Goal: Complete application form

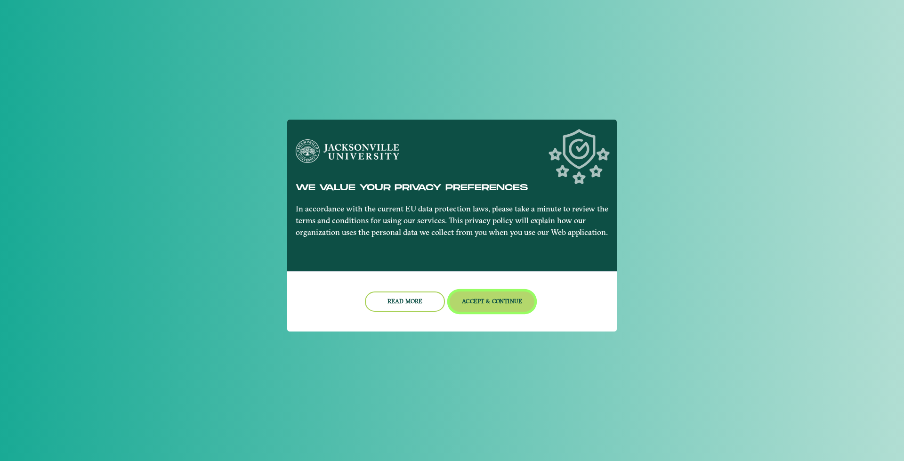
click at [503, 300] on button "Accept & Continue" at bounding box center [492, 301] width 85 height 20
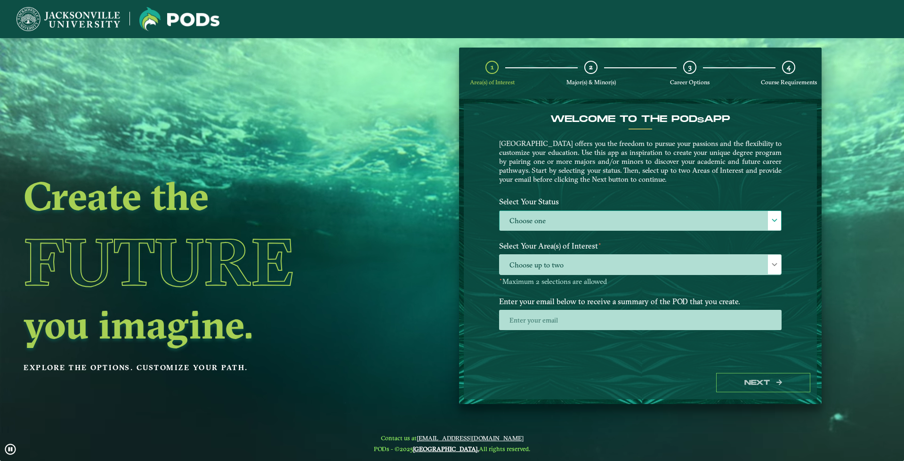
click at [776, 218] on span at bounding box center [774, 220] width 7 height 7
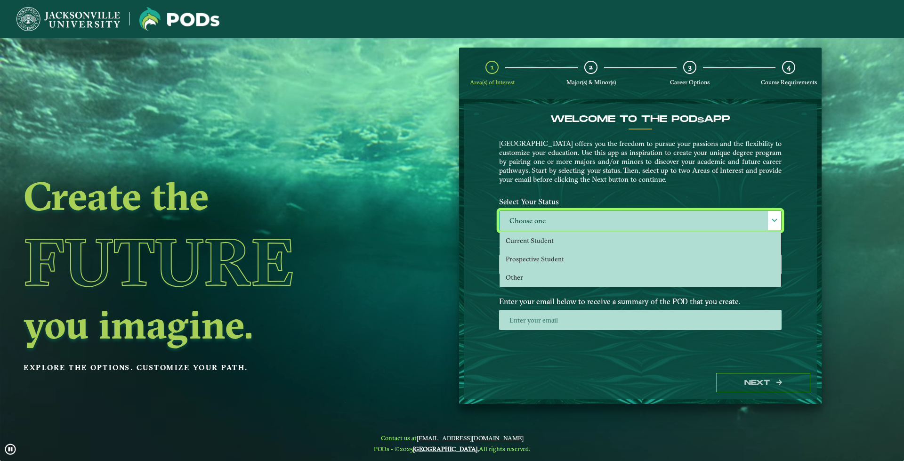
scroll to position [5, 43]
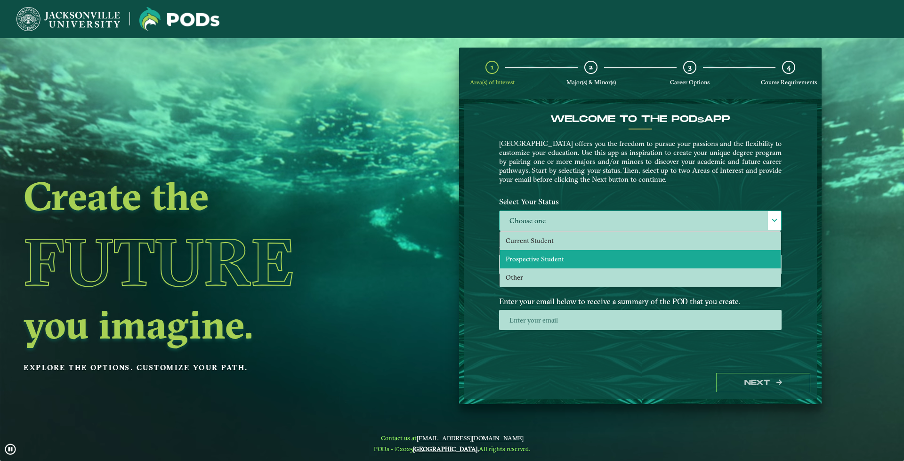
click at [567, 254] on li "Prospective Student" at bounding box center [640, 259] width 281 height 18
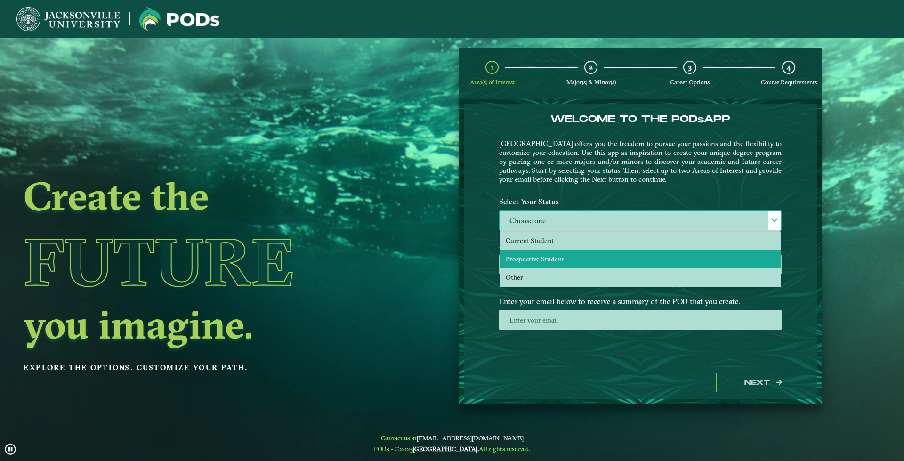
select select "[object Object]"
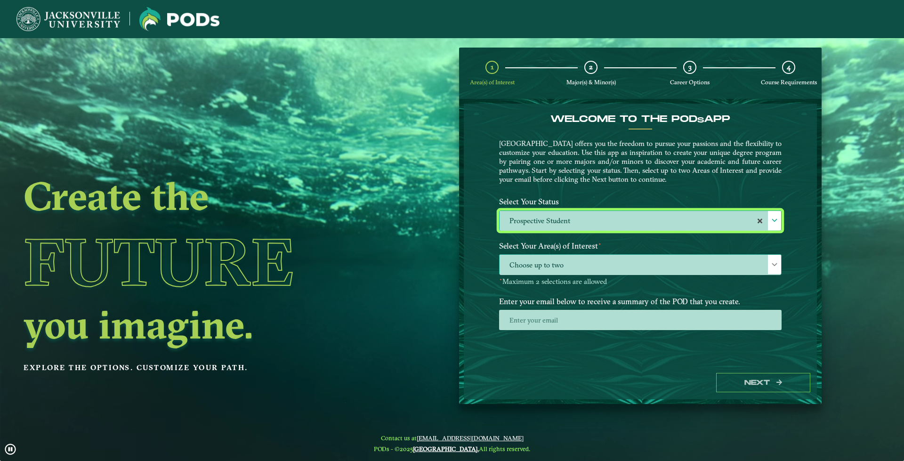
click at [772, 264] on span at bounding box center [774, 264] width 7 height 7
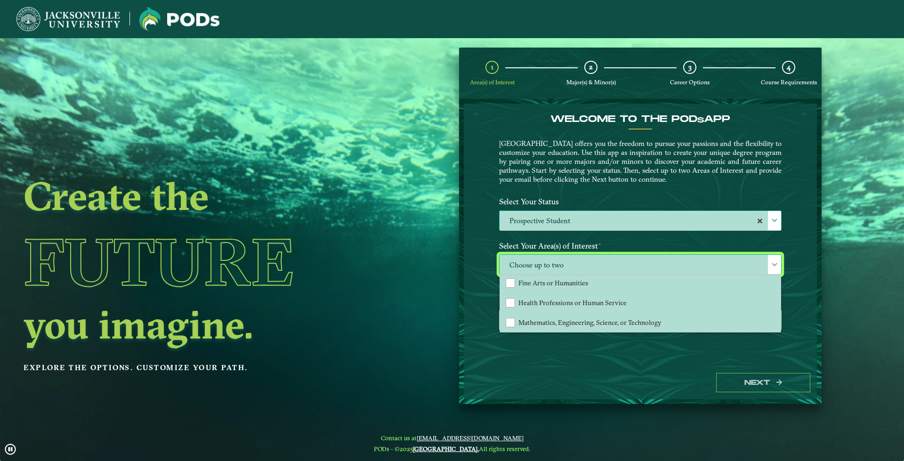
scroll to position [64, 0]
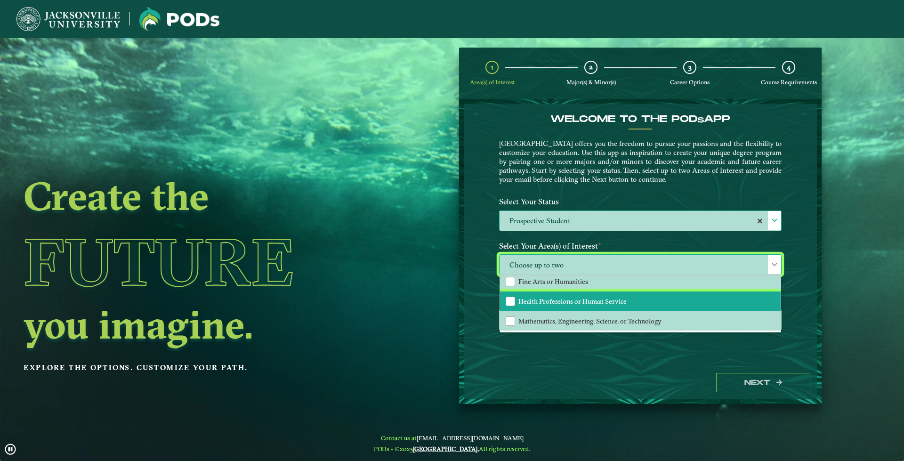
click at [589, 298] on span "Health Professions or Human Service" at bounding box center [572, 301] width 108 height 8
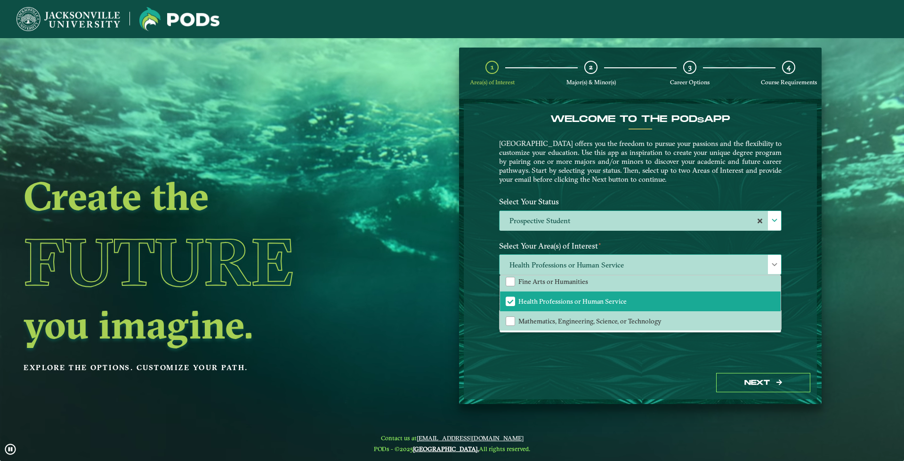
click at [772, 265] on span at bounding box center [774, 264] width 7 height 7
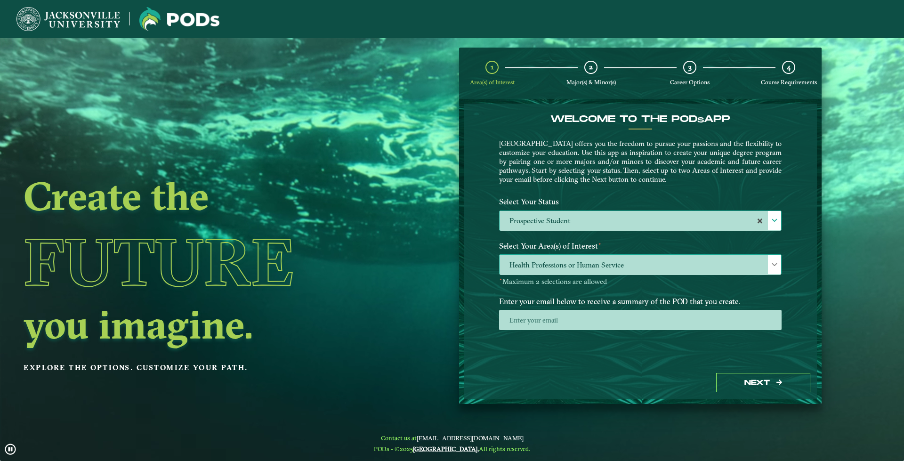
click at [772, 265] on span at bounding box center [774, 264] width 7 height 7
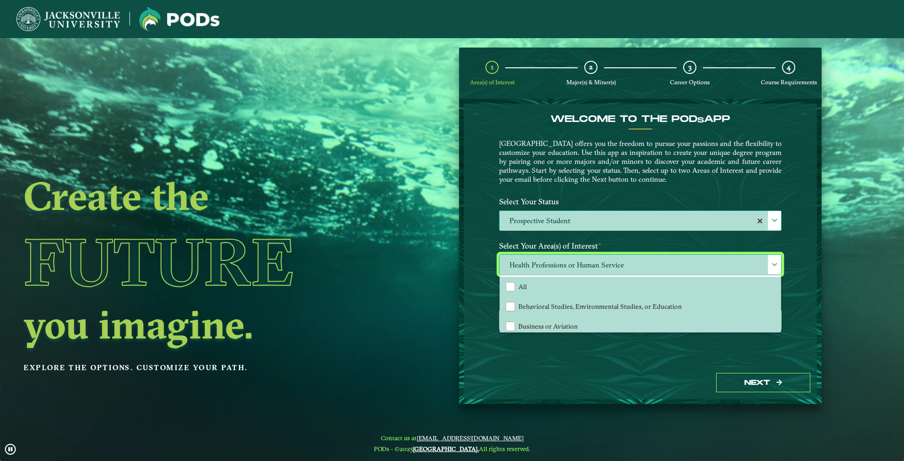
click at [772, 265] on span at bounding box center [774, 264] width 7 height 7
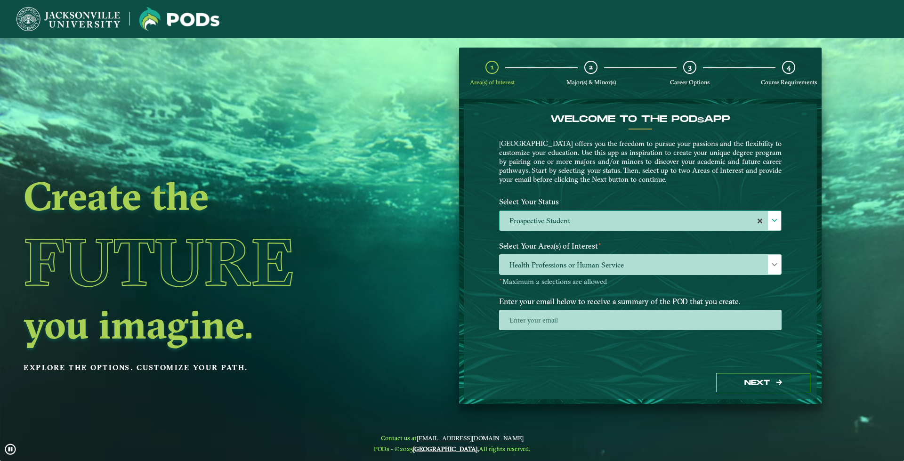
click at [832, 315] on ngx-dashboard "Create the Future you imagine. Explore the options. Customize your path. 1 Area…" at bounding box center [452, 226] width 904 height 356
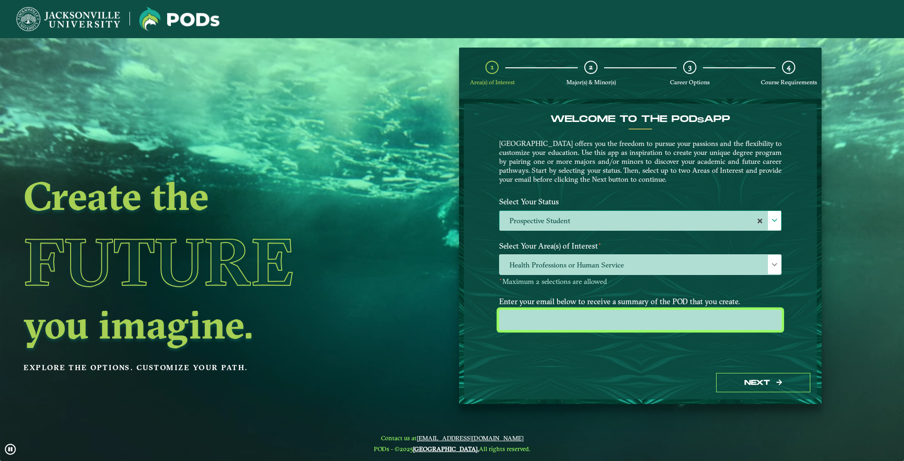
click at [579, 315] on input "email" at bounding box center [640, 320] width 282 height 20
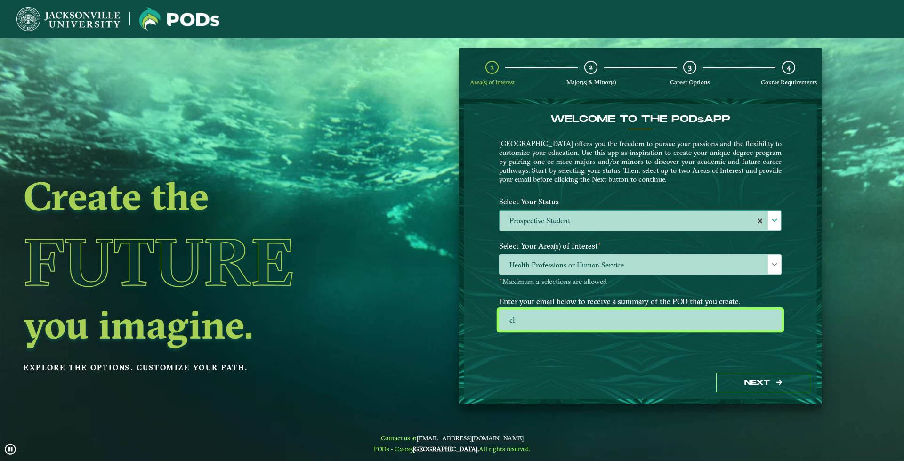
type input "c"
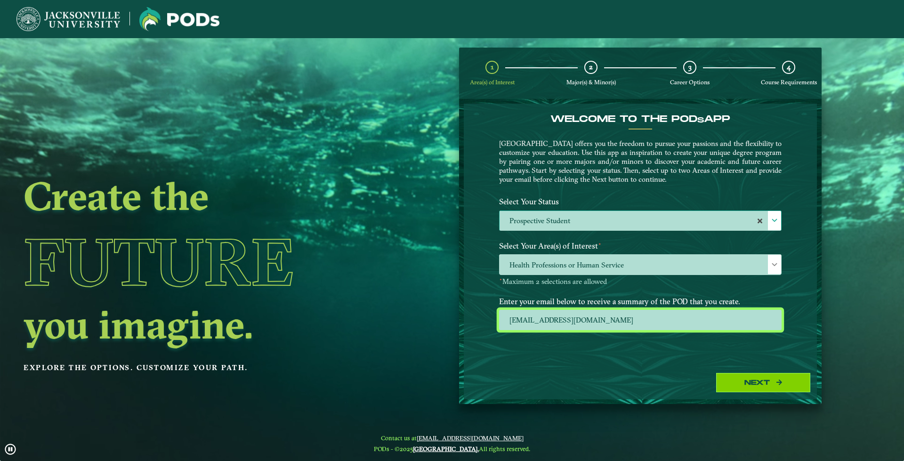
type input "[EMAIL_ADDRESS][DOMAIN_NAME]"
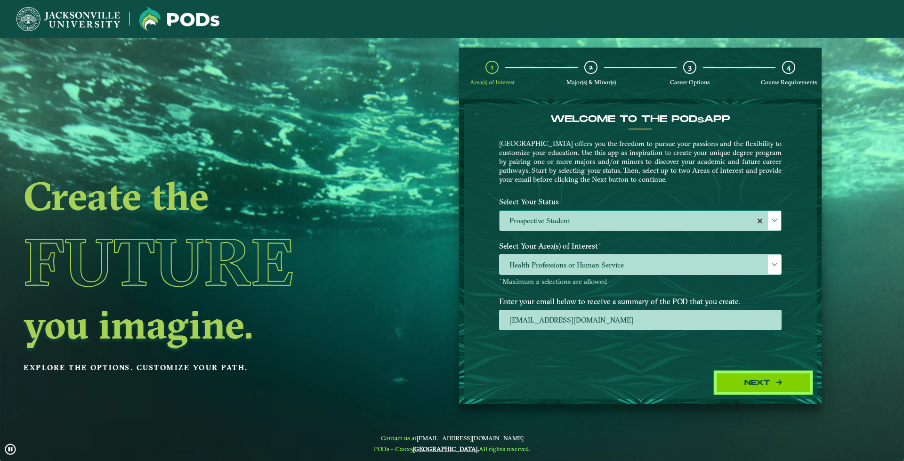
click at [759, 381] on button "Next" at bounding box center [763, 382] width 94 height 19
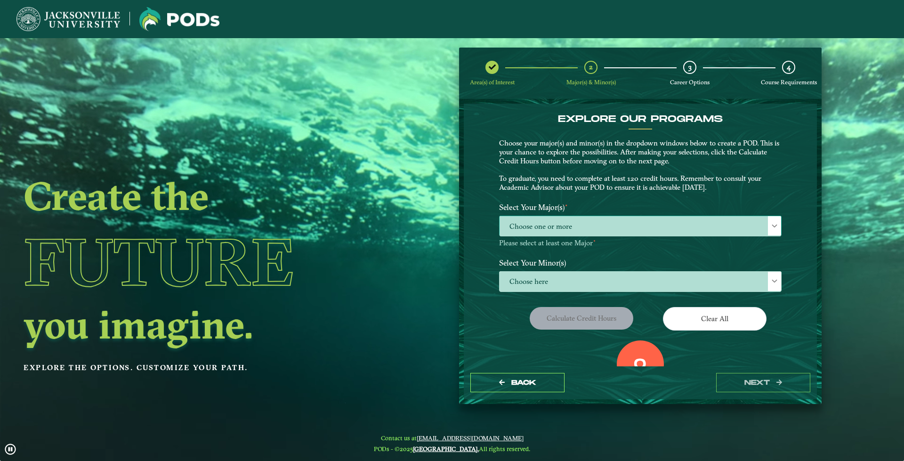
click at [775, 226] on span at bounding box center [774, 226] width 7 height 7
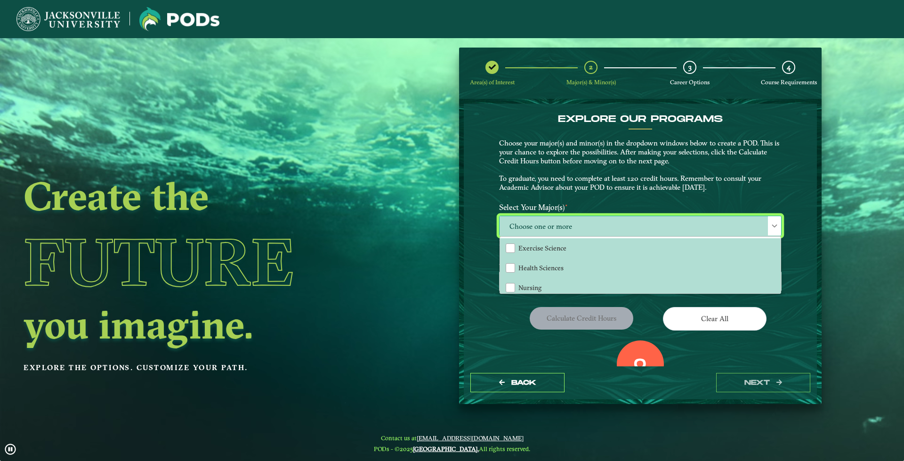
scroll to position [5, 43]
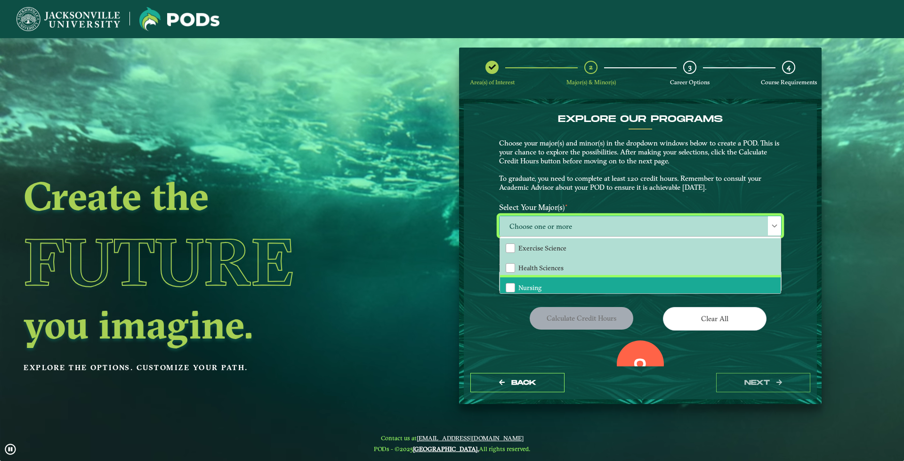
click at [514, 285] on li "Nursing" at bounding box center [640, 287] width 281 height 20
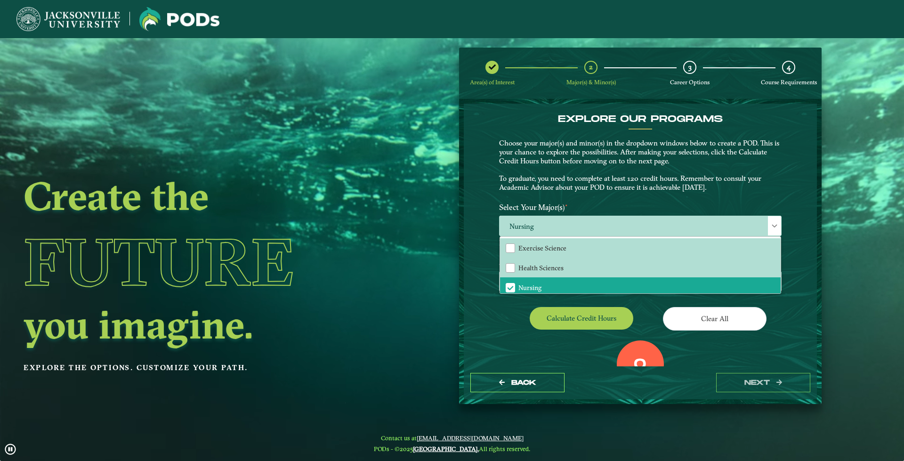
click at [791, 340] on div "EXPLORE OUR PROGRAMS Choose your major(s) and minor(s) in the dropdown windows …" at bounding box center [640, 235] width 353 height 263
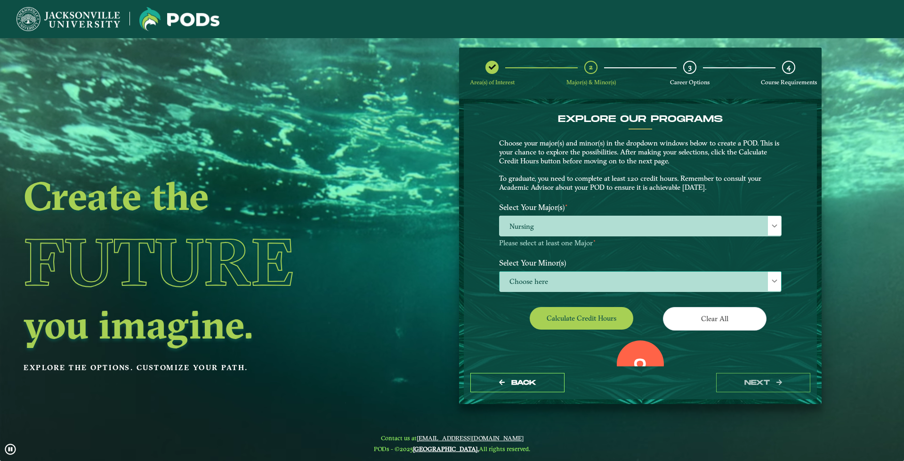
click at [771, 279] on span at bounding box center [774, 281] width 7 height 7
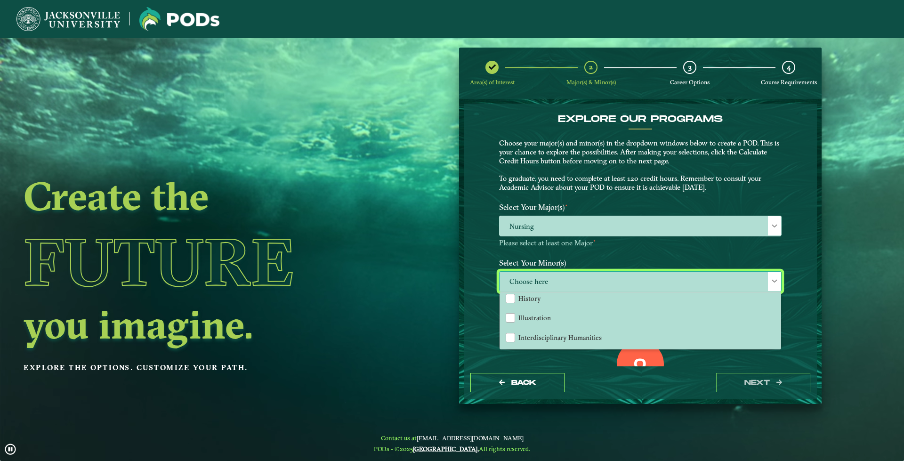
scroll to position [508, 0]
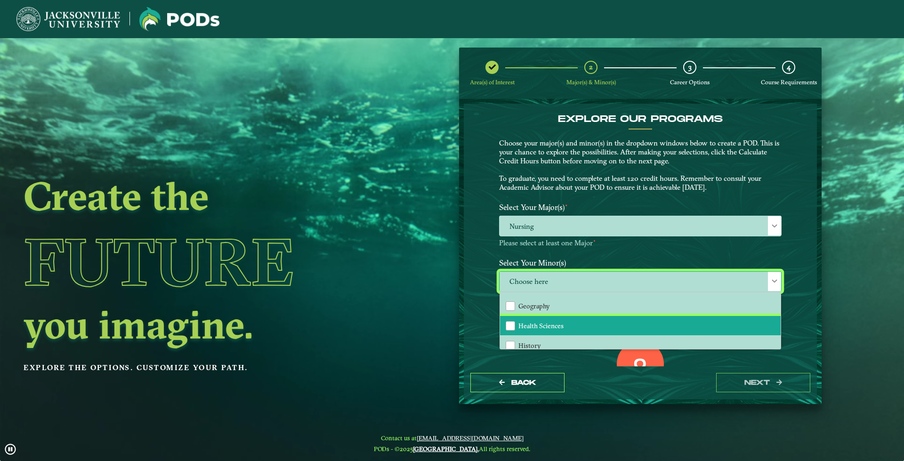
click at [541, 323] on span "Health Sciences" at bounding box center [540, 326] width 45 height 8
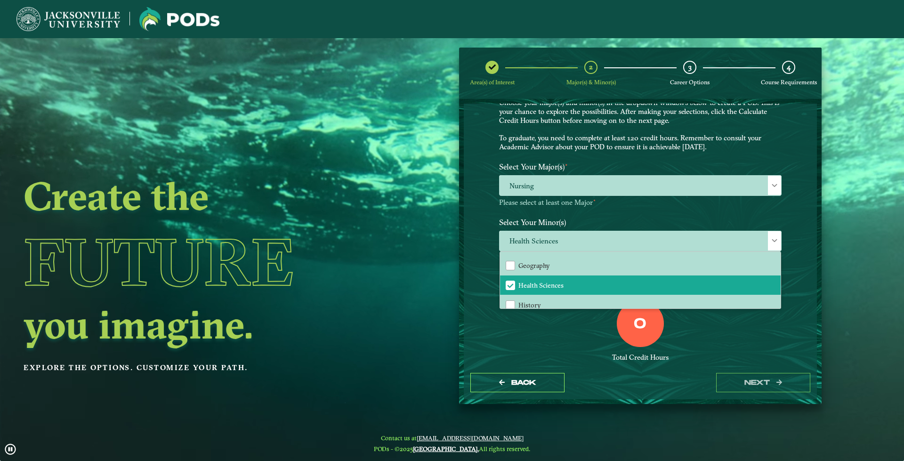
scroll to position [64, 0]
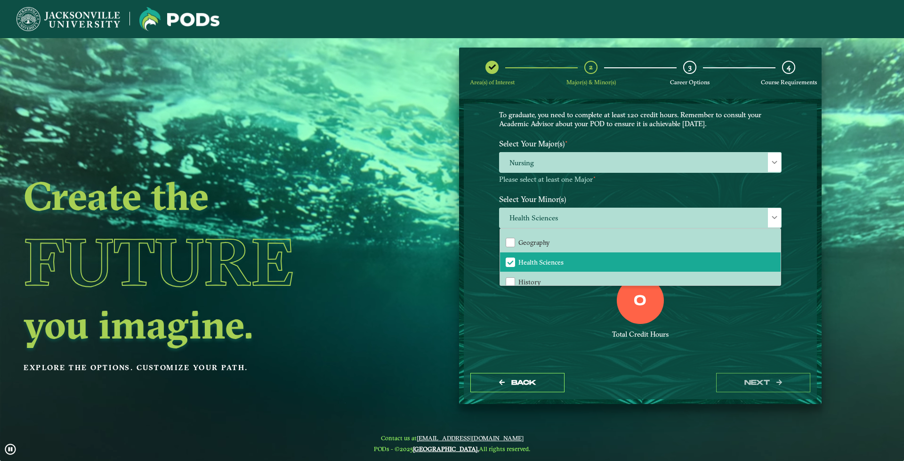
click at [649, 304] on div "0" at bounding box center [640, 300] width 47 height 47
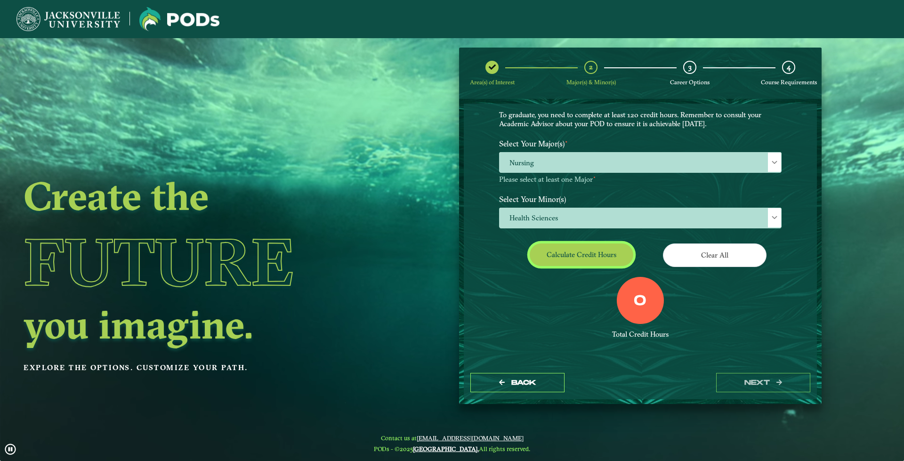
click at [588, 248] on button "Calculate credit hours" at bounding box center [582, 254] width 104 height 22
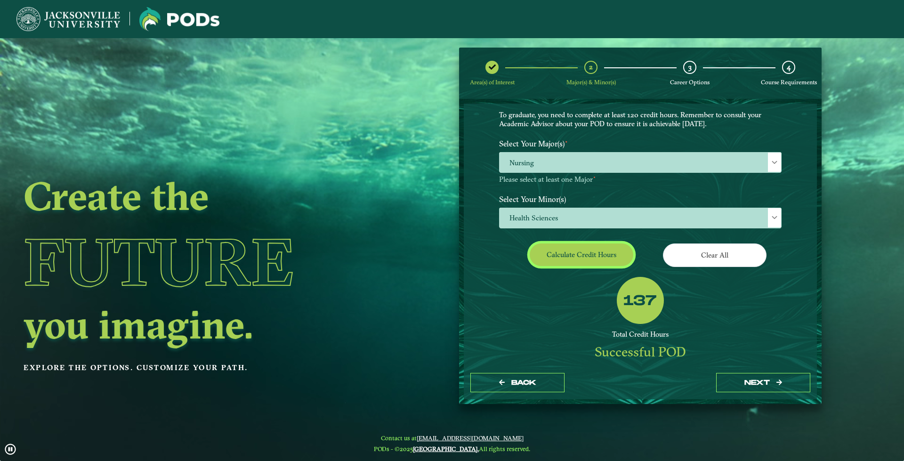
scroll to position [36, 0]
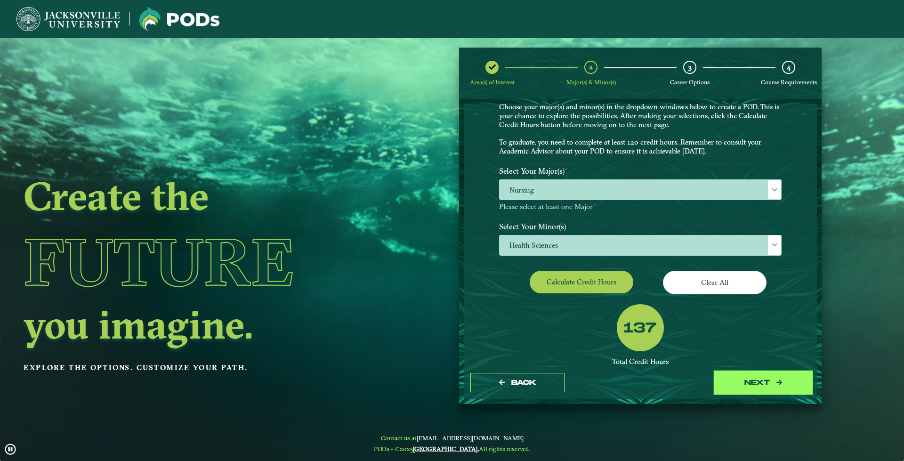
click at [765, 383] on button "next" at bounding box center [763, 382] width 94 height 19
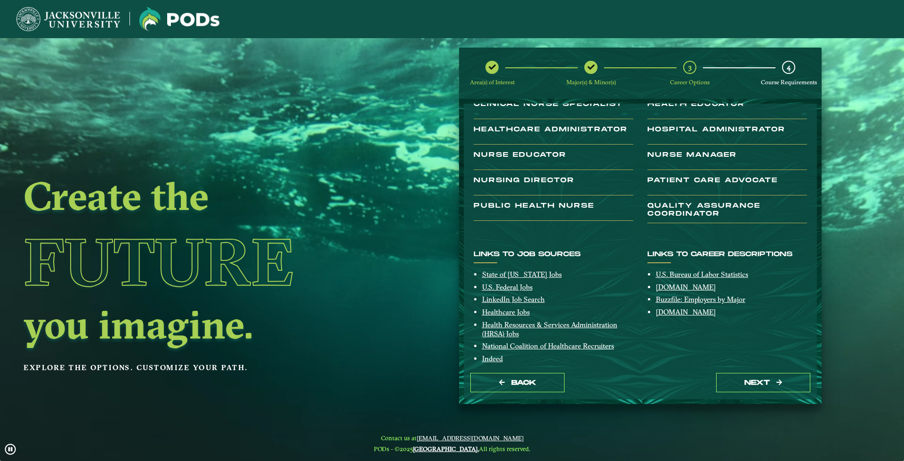
scroll to position [98, 0]
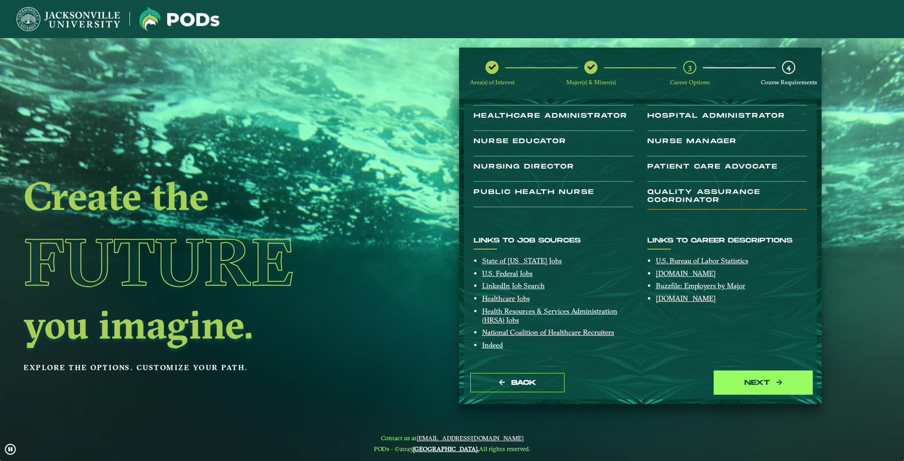
click at [756, 380] on button "next" at bounding box center [763, 382] width 94 height 19
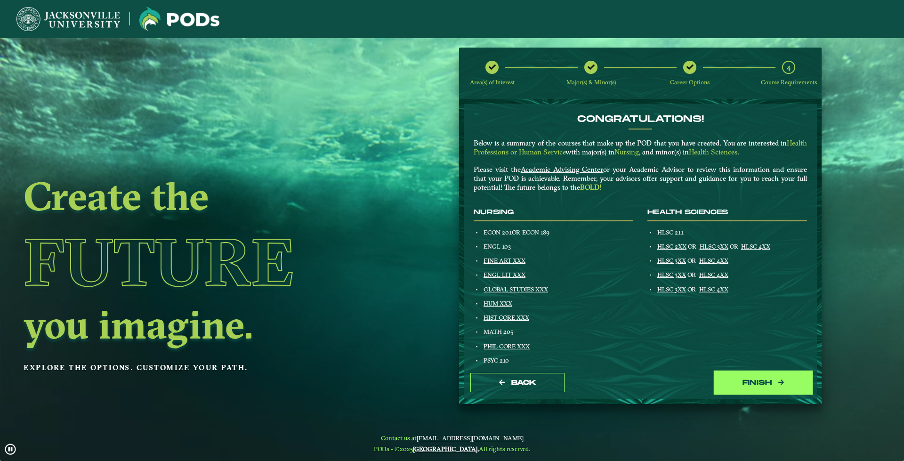
click at [757, 377] on button "Finish" at bounding box center [763, 382] width 94 height 19
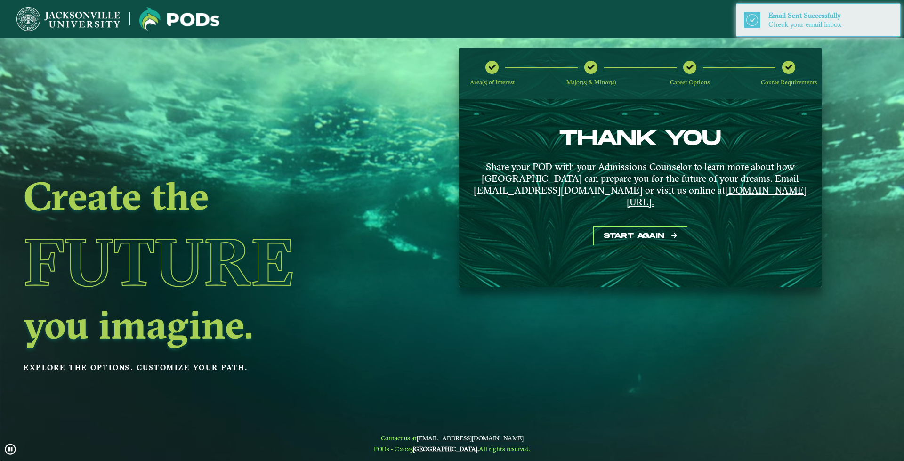
click at [91, 21] on img at bounding box center [68, 19] width 104 height 24
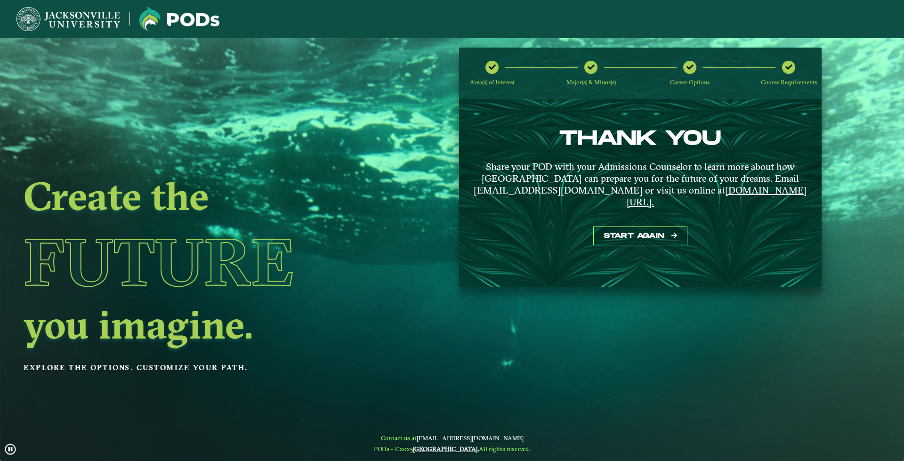
click at [91, 21] on img at bounding box center [68, 19] width 104 height 24
